Goal: Task Accomplishment & Management: Manage account settings

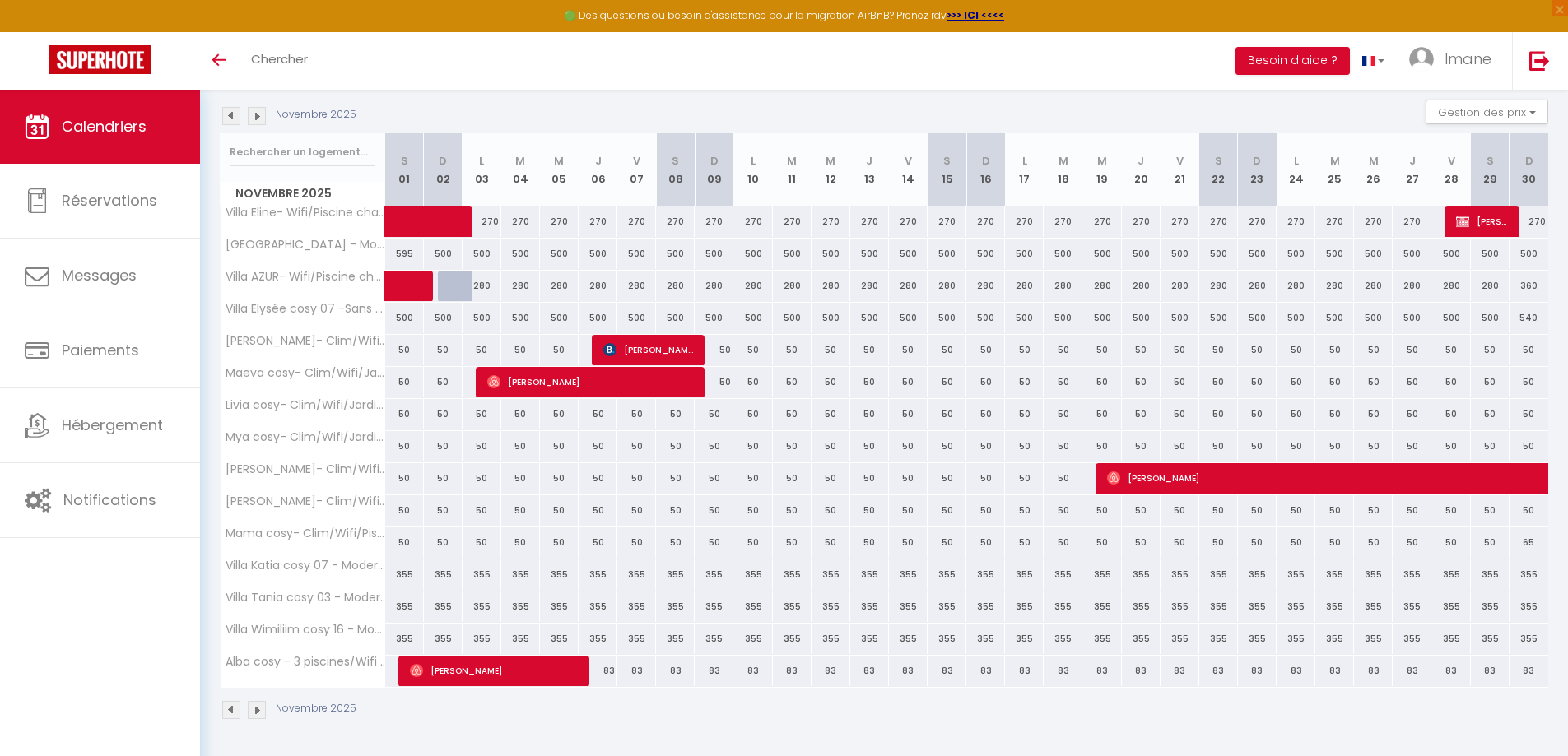
scroll to position [168, 0]
click at [237, 114] on img at bounding box center [231, 116] width 18 height 18
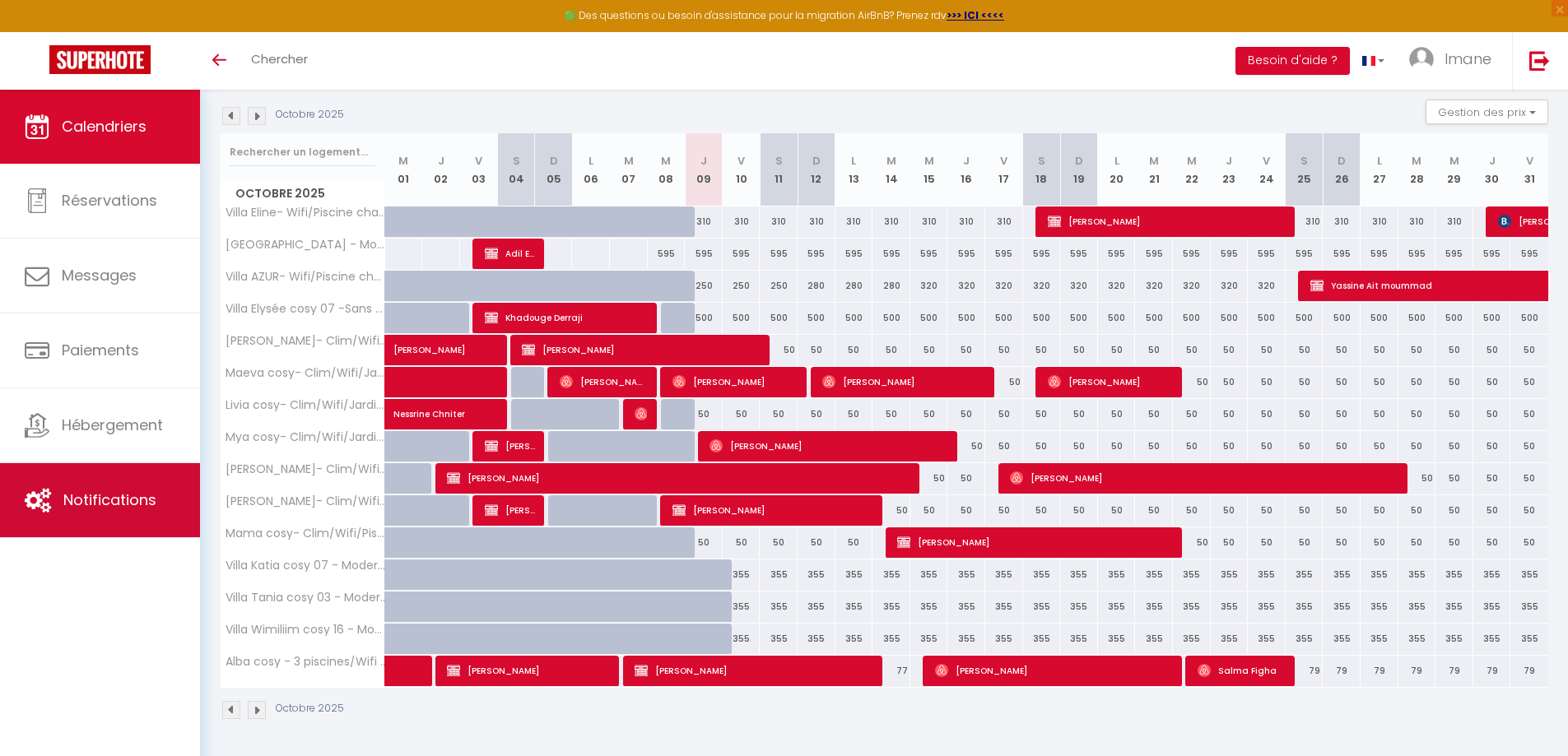
click at [128, 477] on link "Notifications" at bounding box center [99, 499] width 200 height 74
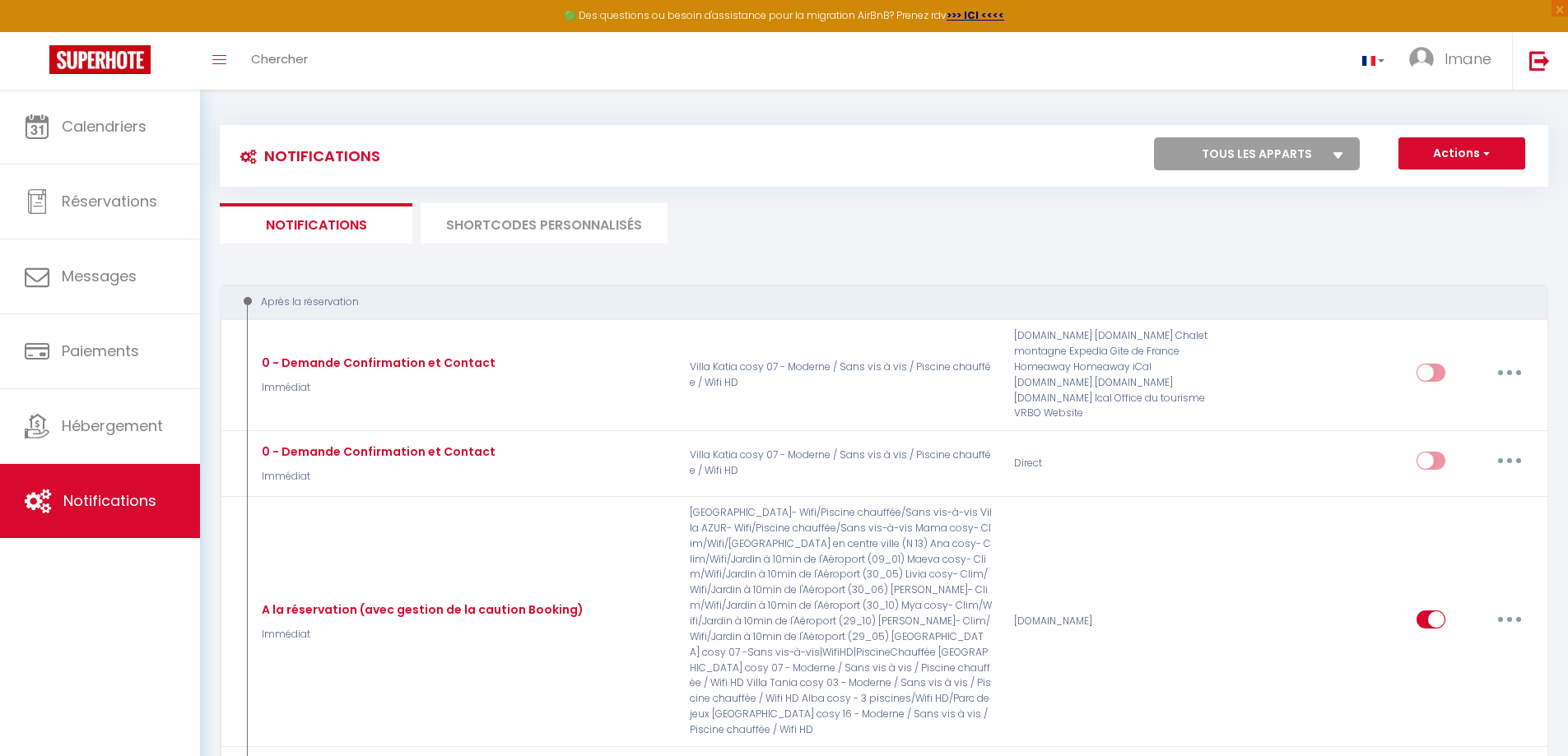
click at [530, 221] on li "SHORTCODES PERSONNALISÉS" at bounding box center [544, 222] width 247 height 40
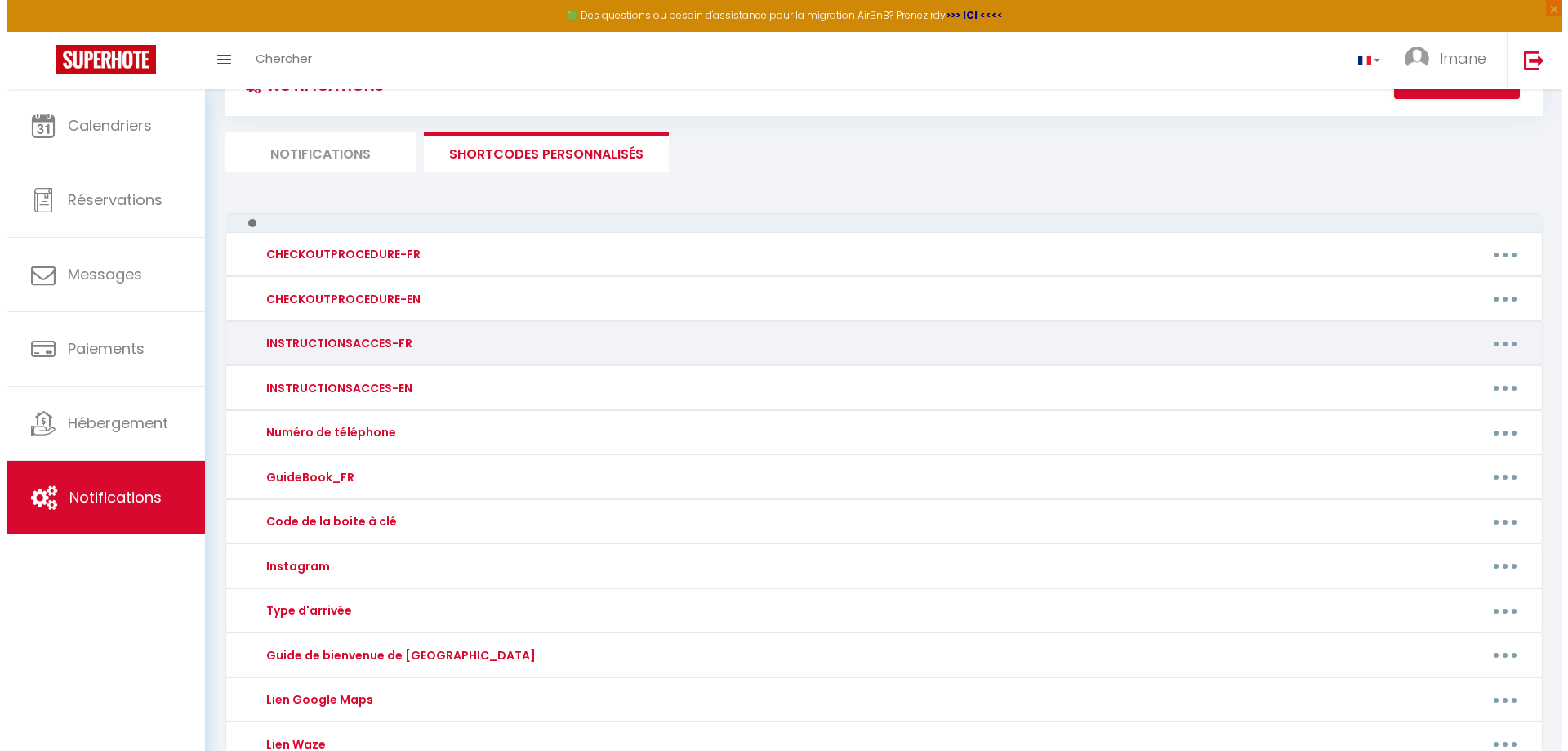
scroll to position [245, 0]
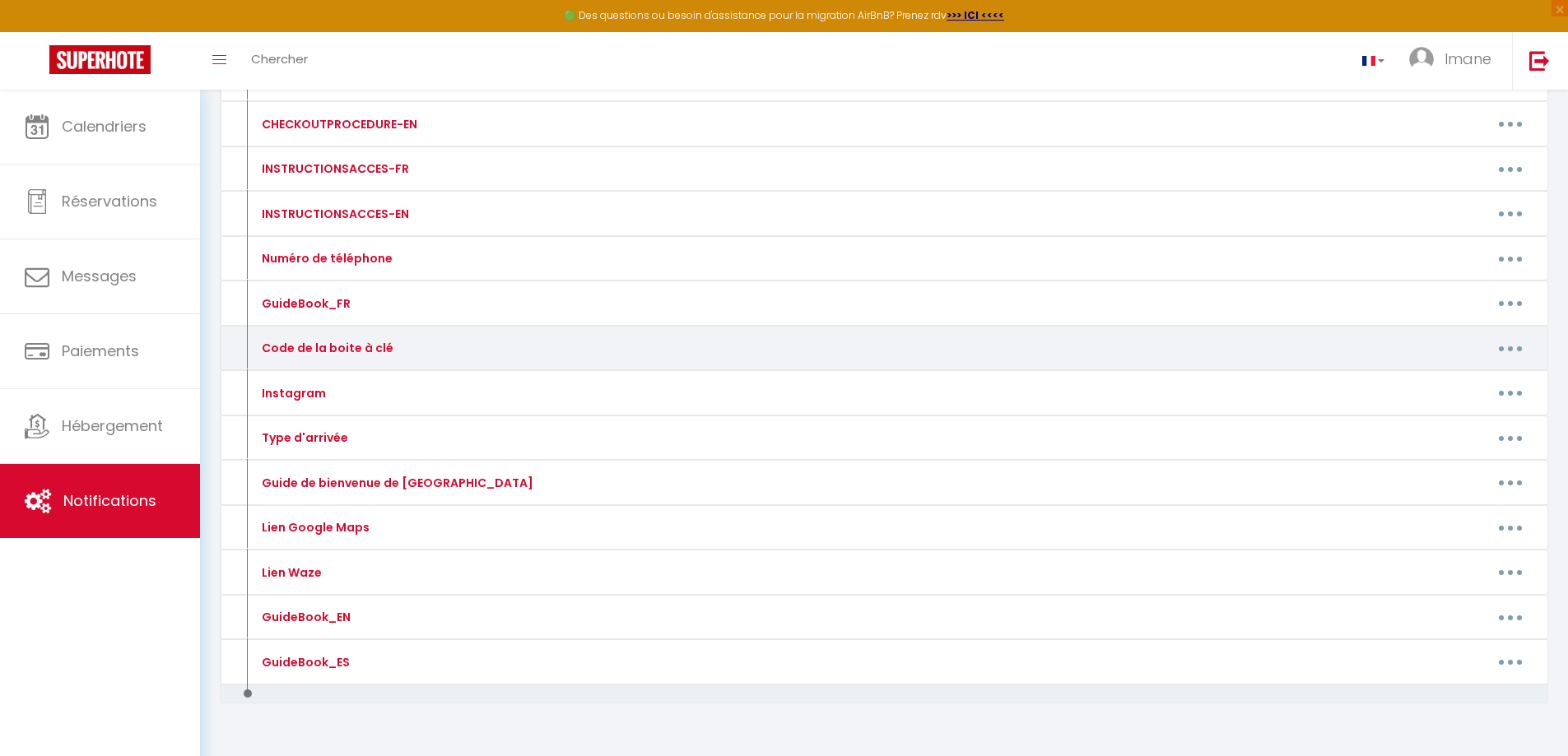
click at [1508, 347] on icon "button" at bounding box center [1510, 348] width 5 height 5
click at [1476, 379] on link "Editer" at bounding box center [1468, 386] width 122 height 28
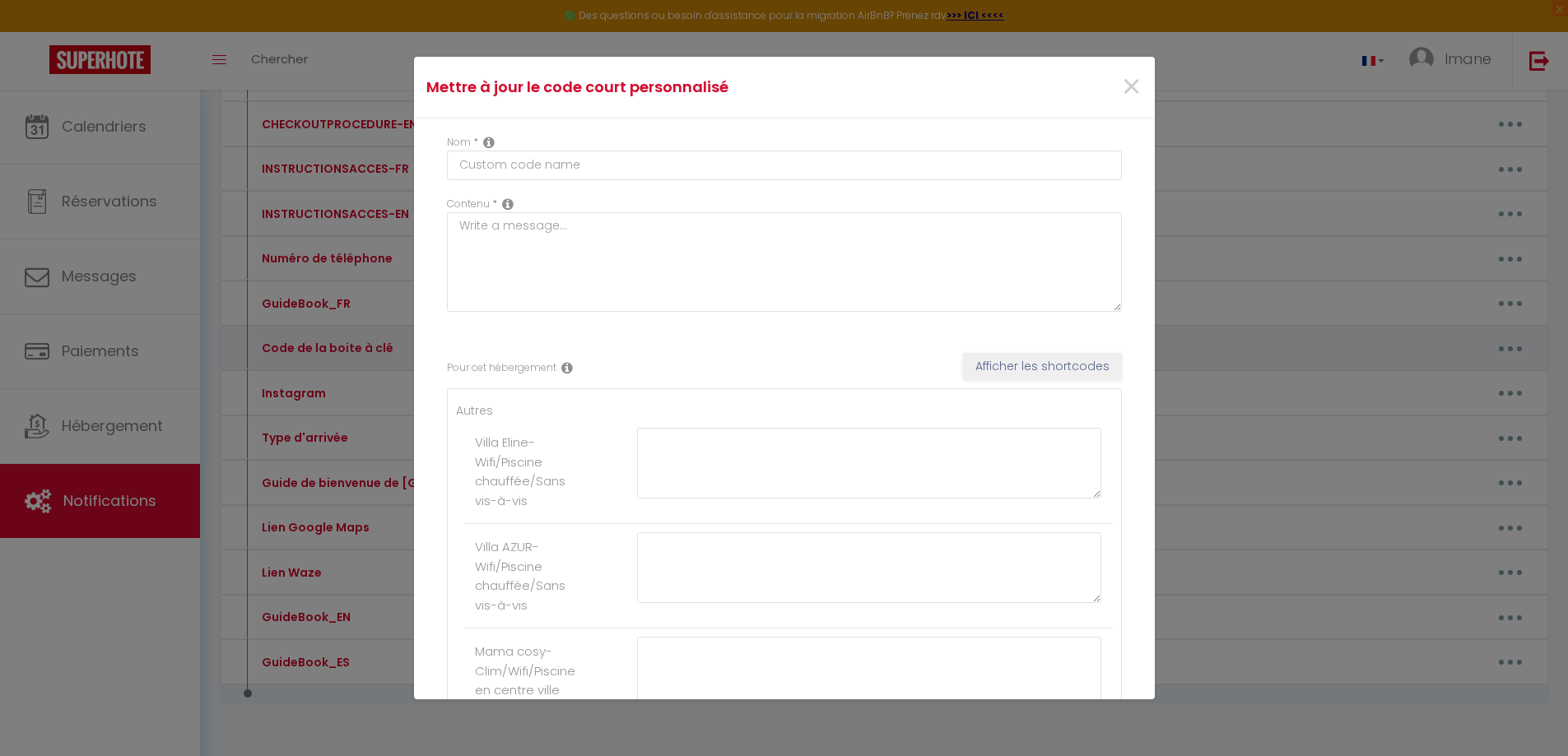
type input "Code de la boite à clé"
type textarea "Merci de nous contacter pour le code"
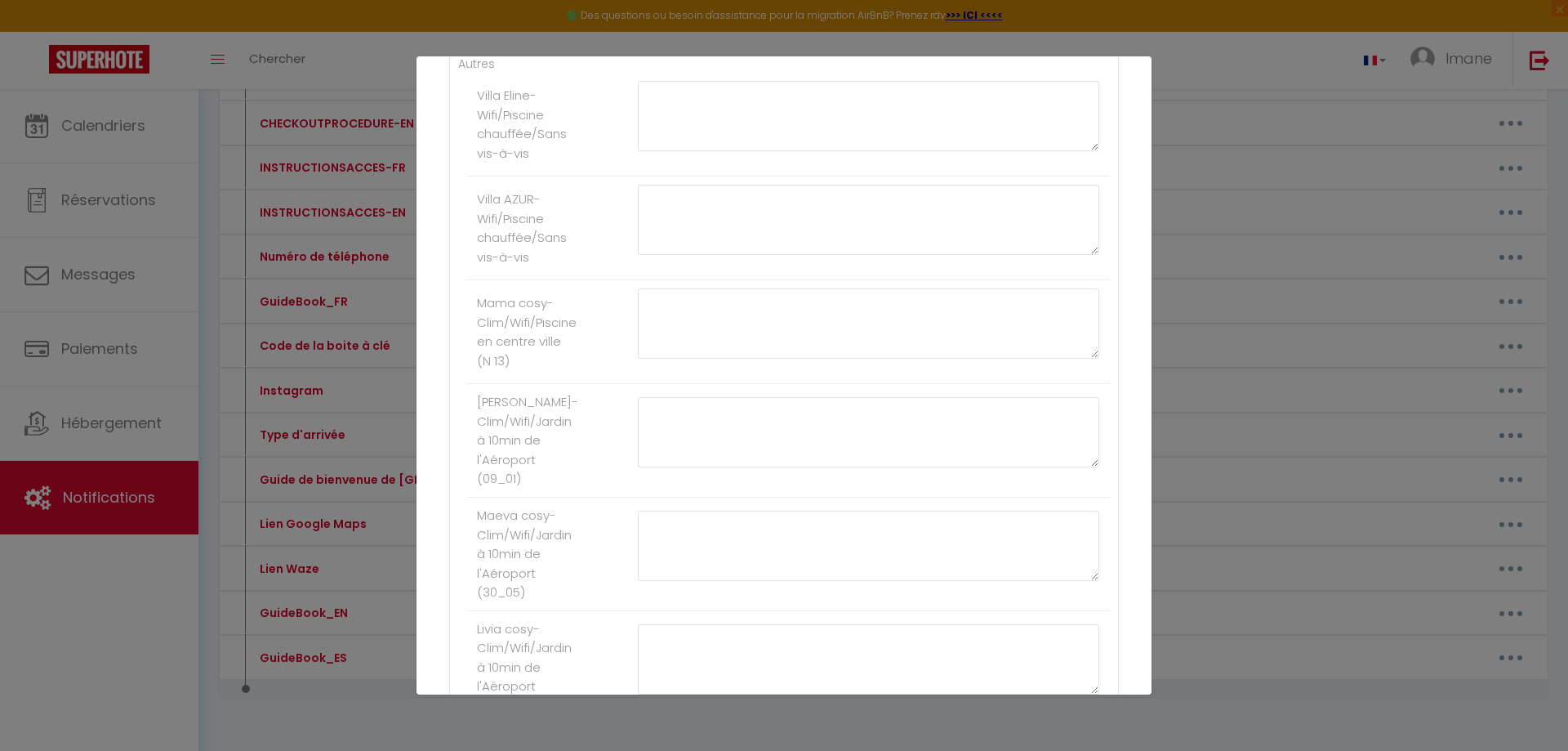
scroll to position [237, 0]
click at [699, 439] on textarea at bounding box center [869, 430] width 461 height 70
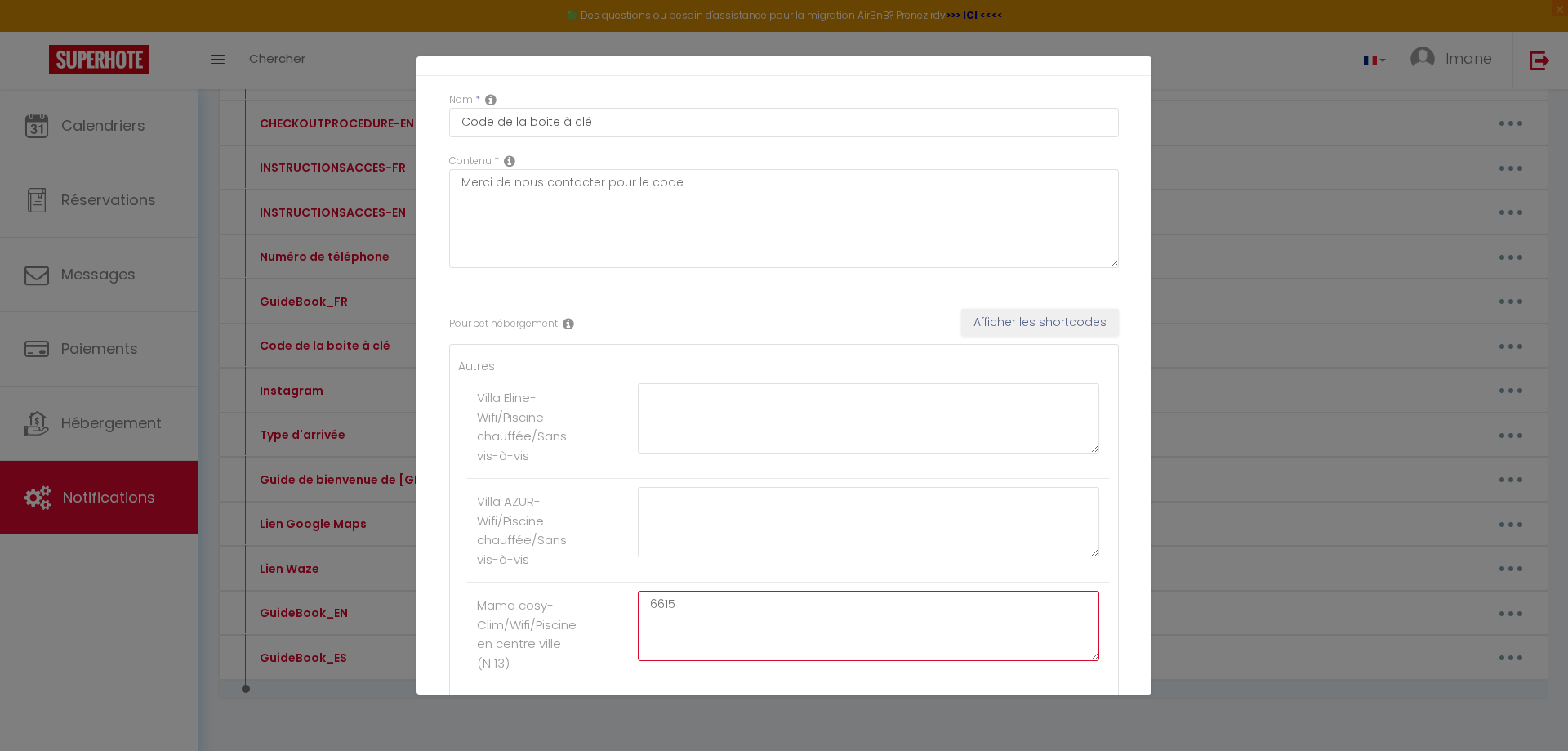
scroll to position [0, 0]
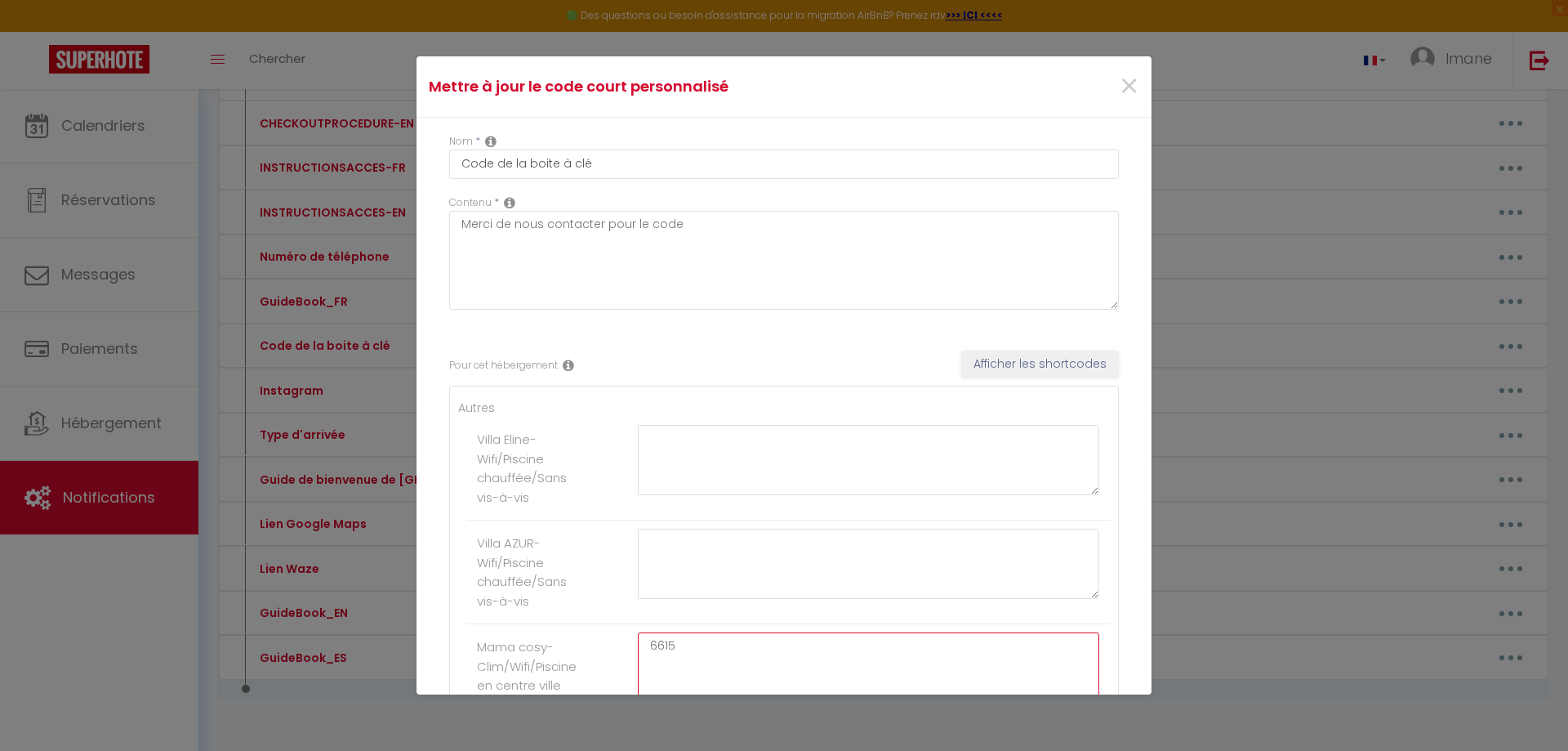
type textarea "6615"
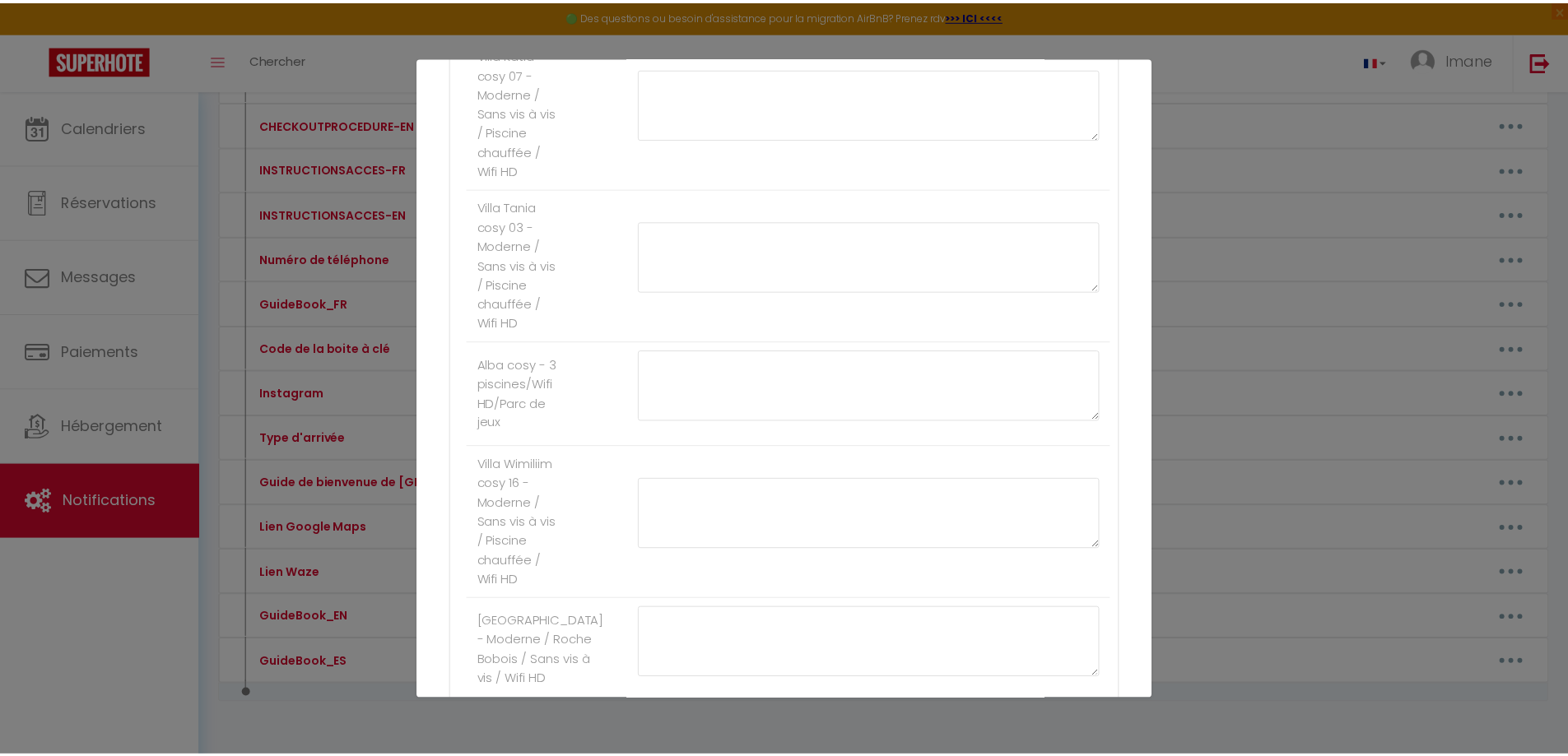
scroll to position [1637, 0]
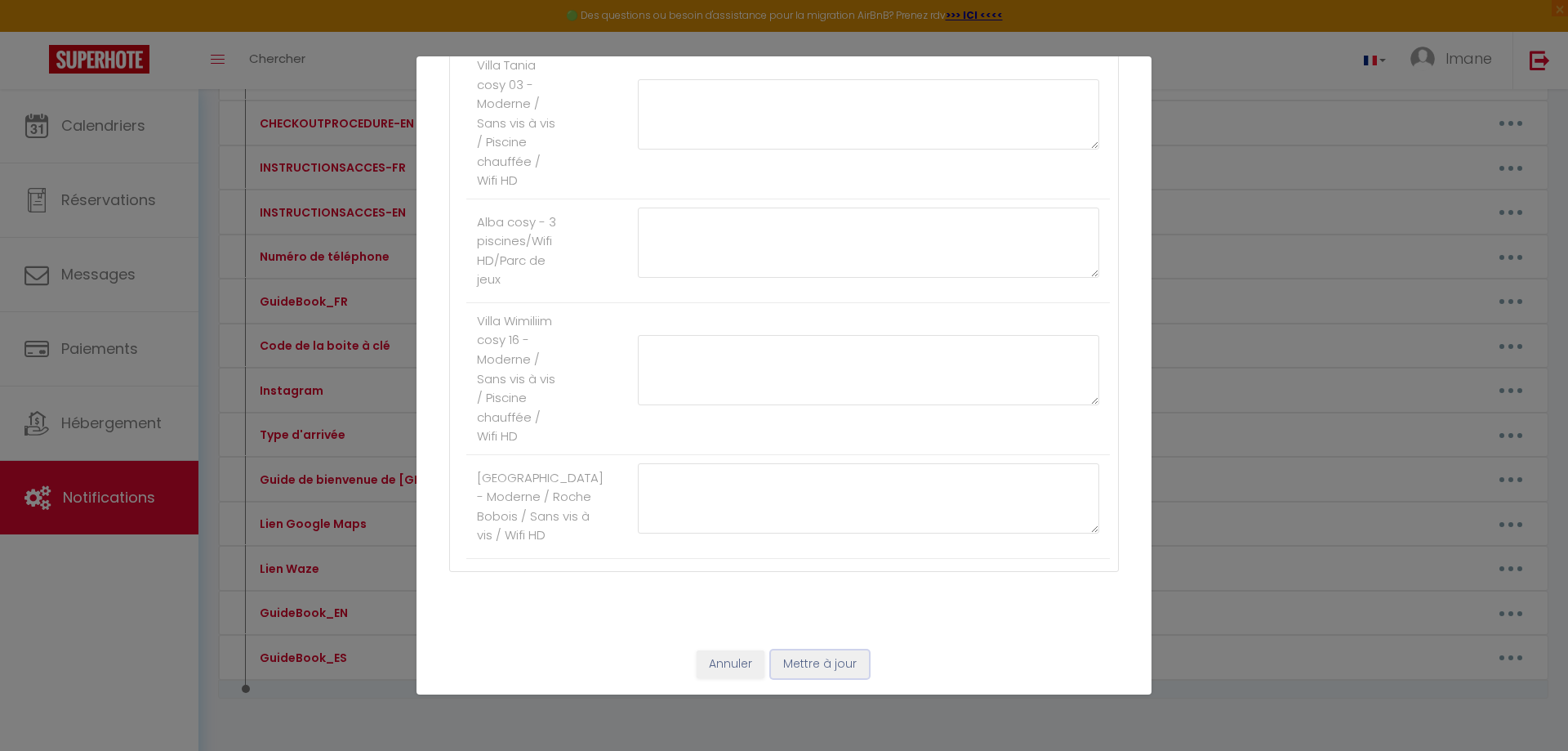
click at [802, 663] on button "Mettre à jour" at bounding box center [820, 664] width 98 height 27
